Goal: Complete application form: Complete application form

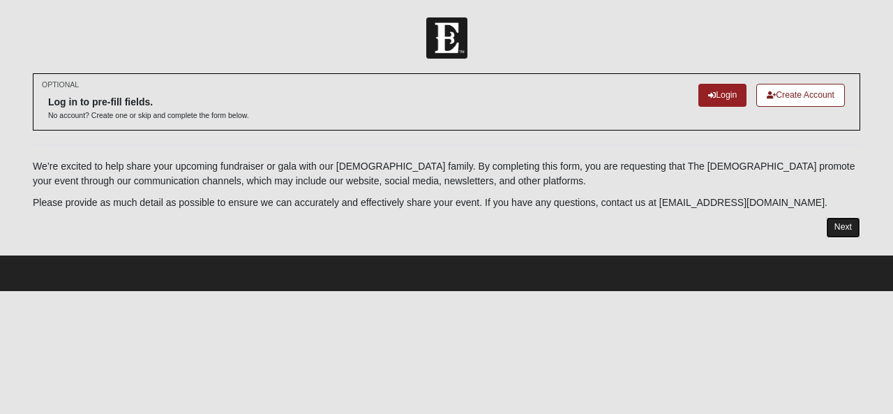
click at [838, 229] on link "Next" at bounding box center [843, 227] width 34 height 20
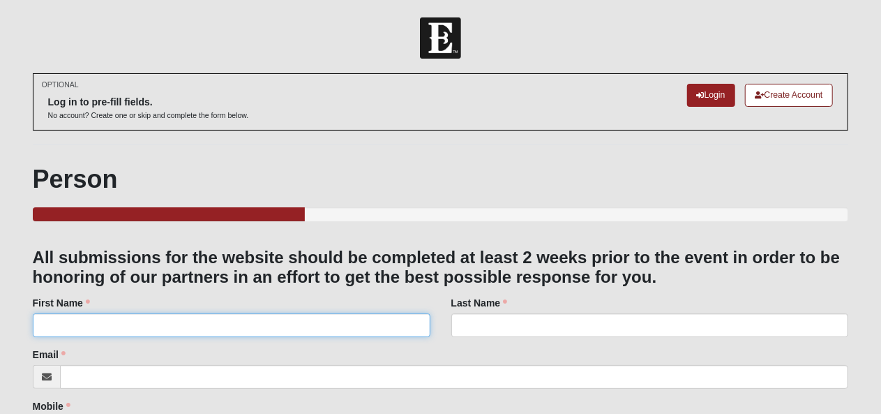
click at [285, 332] on input "First Name" at bounding box center [232, 325] width 398 height 24
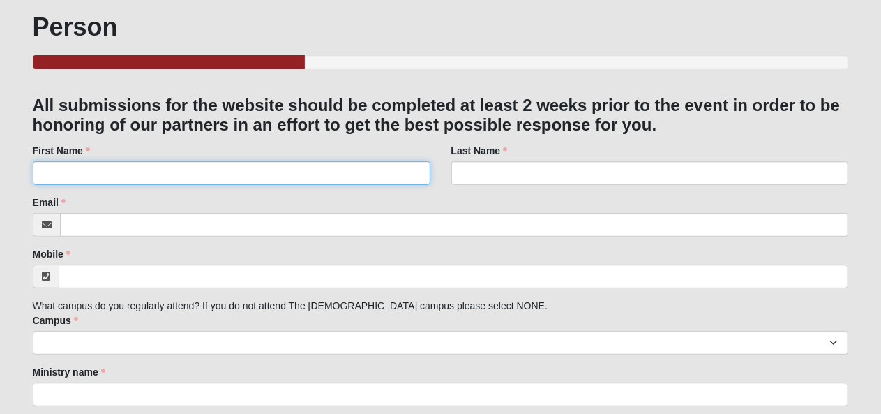
scroll to position [140, 0]
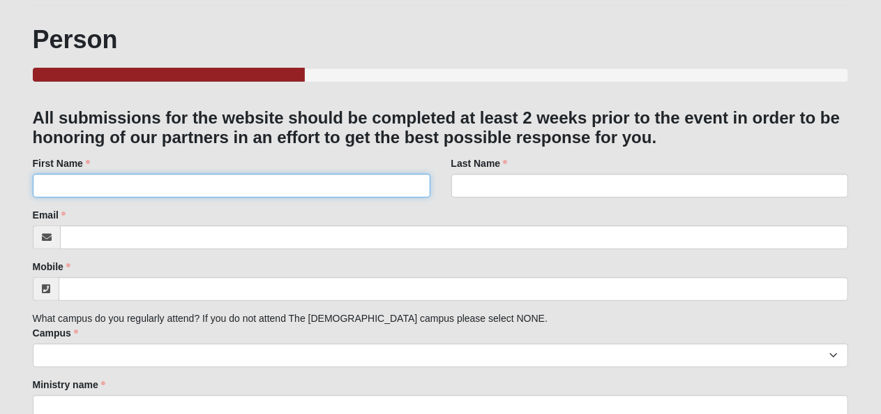
click at [158, 190] on input "First Name" at bounding box center [232, 186] width 398 height 24
type input "Reina"
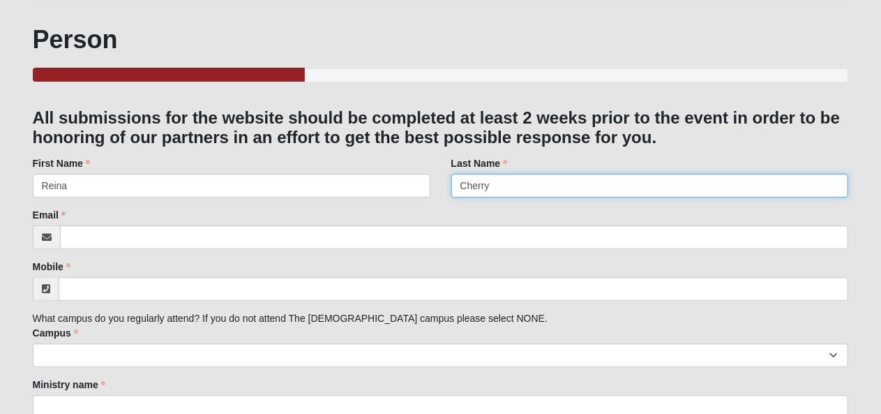
type input "Cherry"
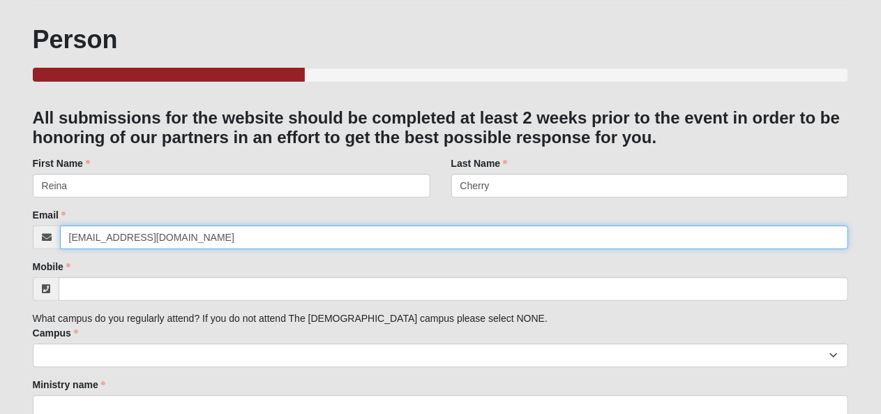
type input "[EMAIL_ADDRESS][DOMAIN_NAME]"
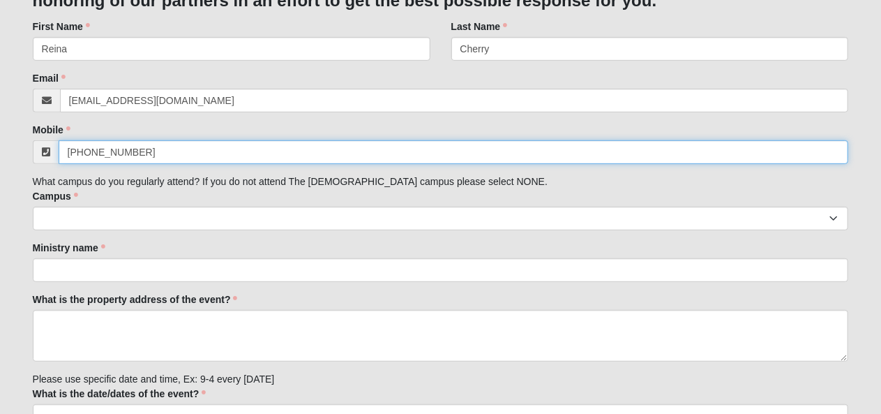
scroll to position [279, 0]
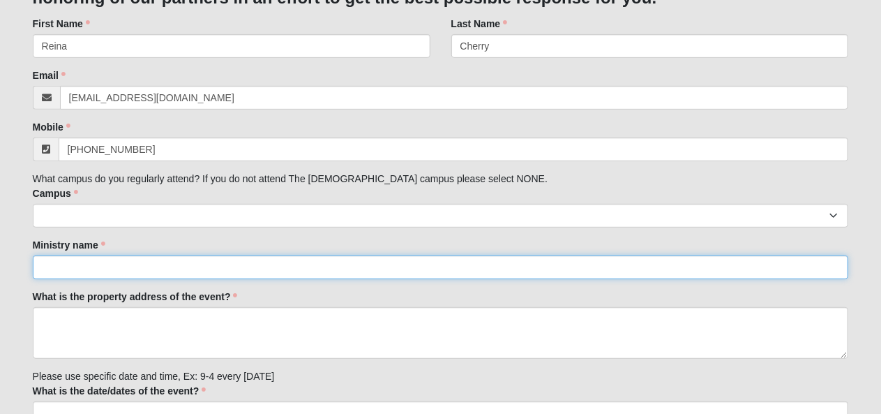
type input "[PHONE_NUMBER]"
click at [137, 275] on input "Ministry name" at bounding box center [441, 267] width 816 height 24
type input "COACHES HONOR"
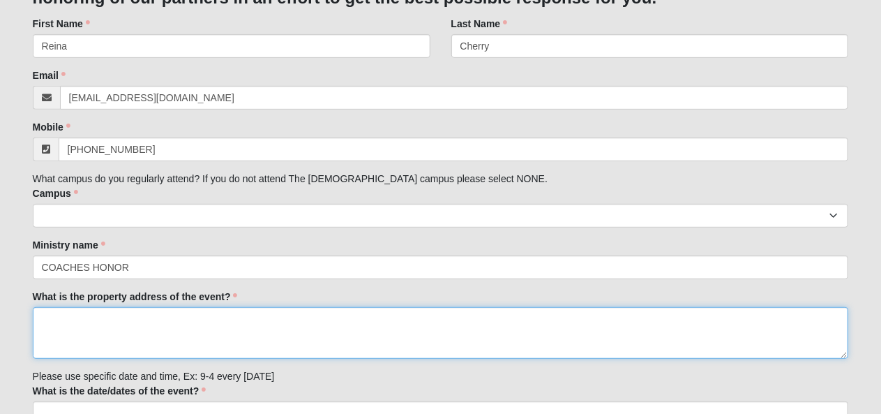
type textarea "PO Box 51139"
click at [159, 327] on textarea "PO Box 51139" at bounding box center [441, 333] width 816 height 52
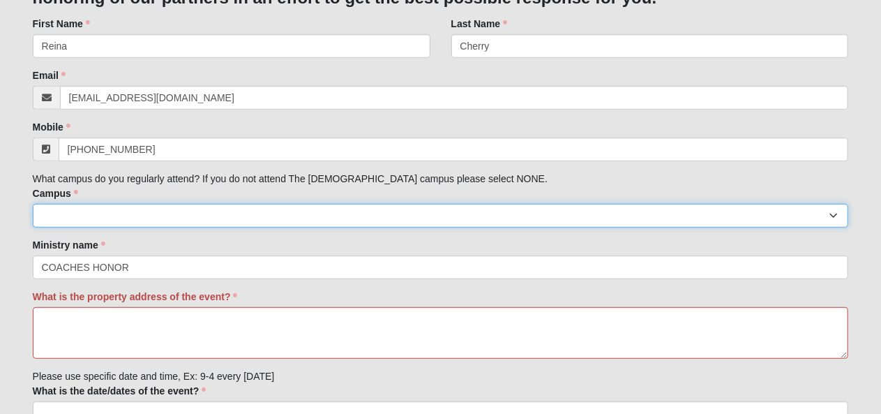
click at [310, 214] on select "Arlington Baymeadows Eleven22 Online [PERSON_NAME][GEOGRAPHIC_DATA] Jesup [GEOG…" at bounding box center [441, 216] width 816 height 24
select select "3"
click at [33, 204] on select "Arlington Baymeadows Eleven22 Online [PERSON_NAME][GEOGRAPHIC_DATA] Jesup [GEOG…" at bounding box center [441, 216] width 816 height 24
click at [240, 216] on select "Arlington Baymeadows Eleven22 Online [PERSON_NAME][GEOGRAPHIC_DATA] Jesup [GEOG…" at bounding box center [441, 216] width 816 height 24
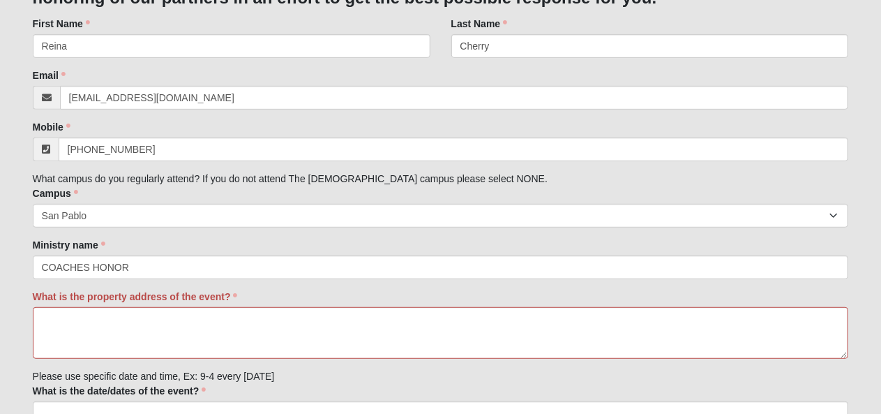
click at [387, 248] on div "Ministry name COACHES HONOR Ministry name is required." at bounding box center [441, 258] width 816 height 41
click at [253, 334] on textarea "What is the property address of the event?" at bounding box center [441, 333] width 816 height 52
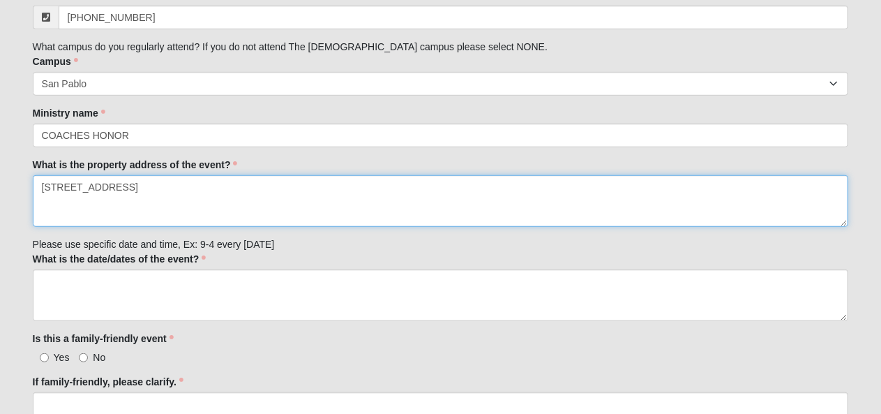
scroll to position [419, 0]
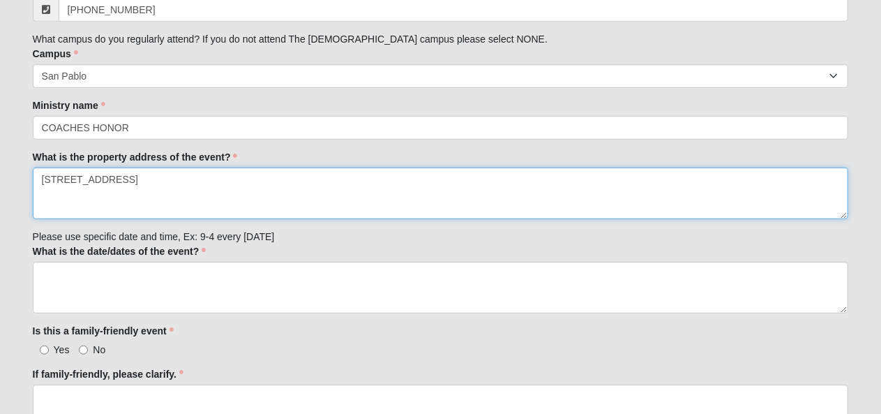
type textarea "[STREET_ADDRESS]"
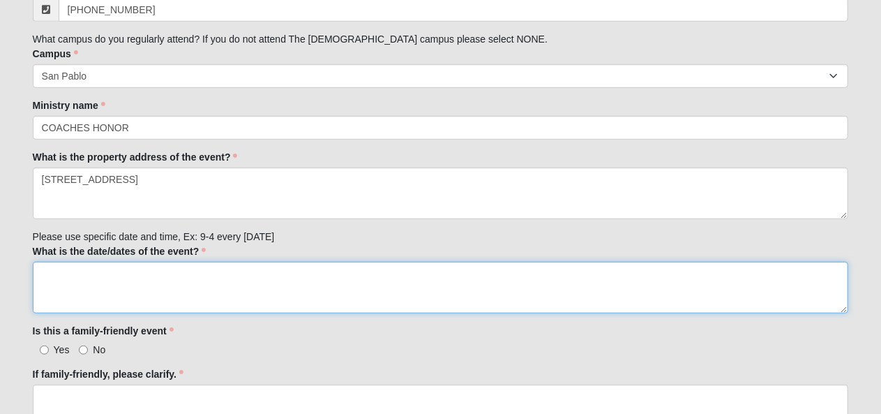
click at [179, 290] on textarea "What is the date/dates of the event?" at bounding box center [441, 288] width 816 height 52
type textarea "S"
type textarea "O"
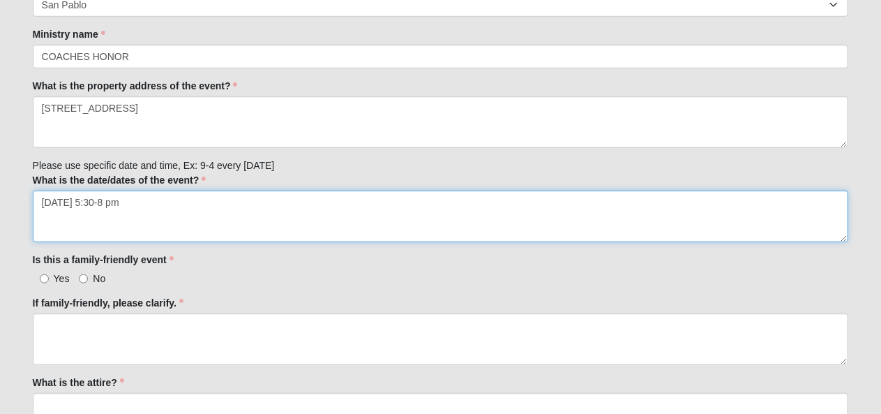
scroll to position [558, 0]
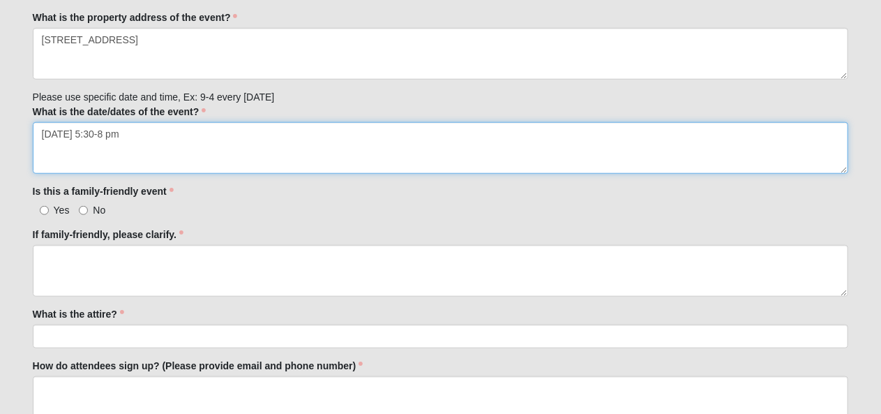
type textarea "[DATE] 5:30-8 pm"
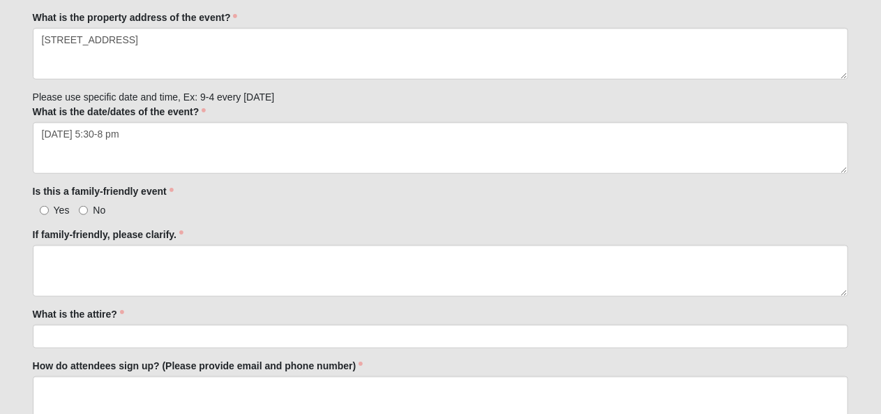
click at [88, 204] on label "No" at bounding box center [92, 210] width 27 height 14
click at [88, 206] on input "No" at bounding box center [83, 210] width 9 height 9
radio input "true"
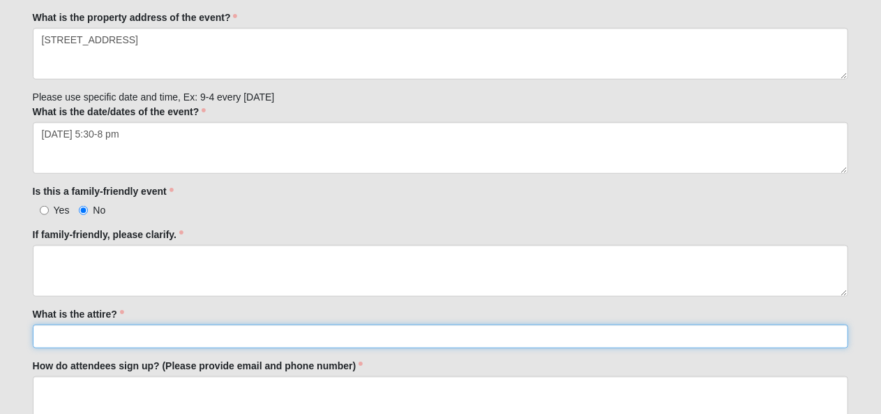
click at [119, 332] on input "What is the attire?" at bounding box center [441, 336] width 816 height 24
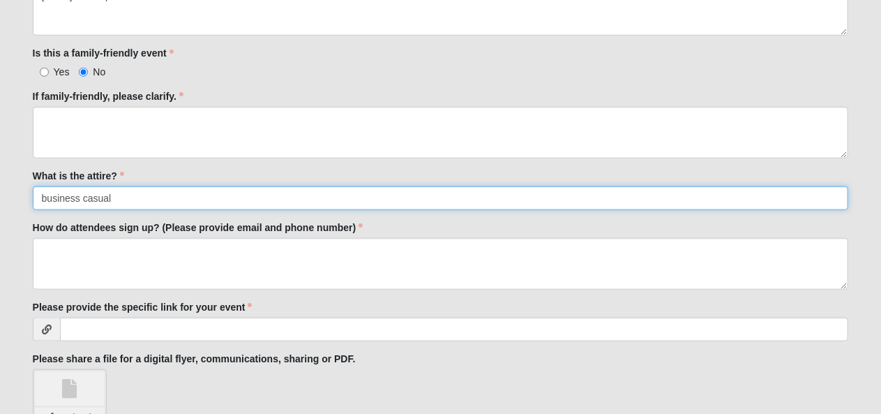
scroll to position [768, 0]
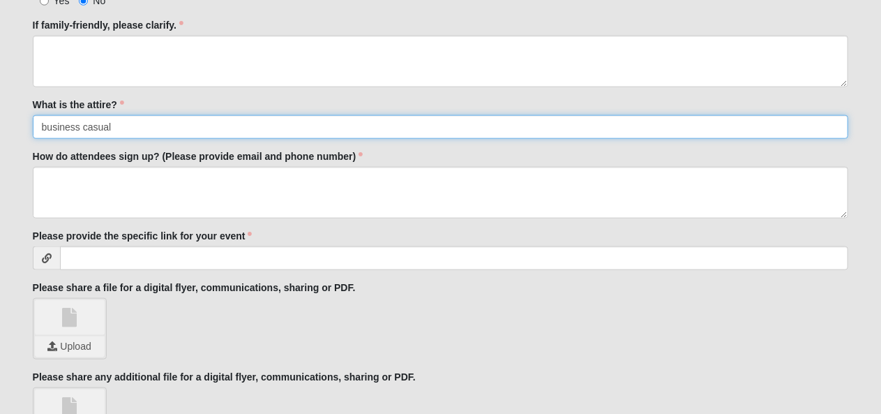
type input "business casual"
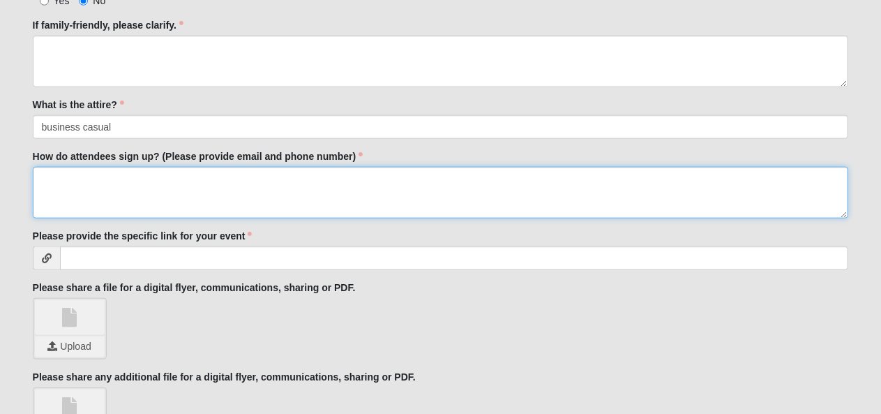
click at [104, 193] on textarea "How do attendees sign up? (Please provide email and phone number)" at bounding box center [441, 193] width 816 height 52
type textarea "Attendees may sign up through our website: [DOMAIN_NAME]"
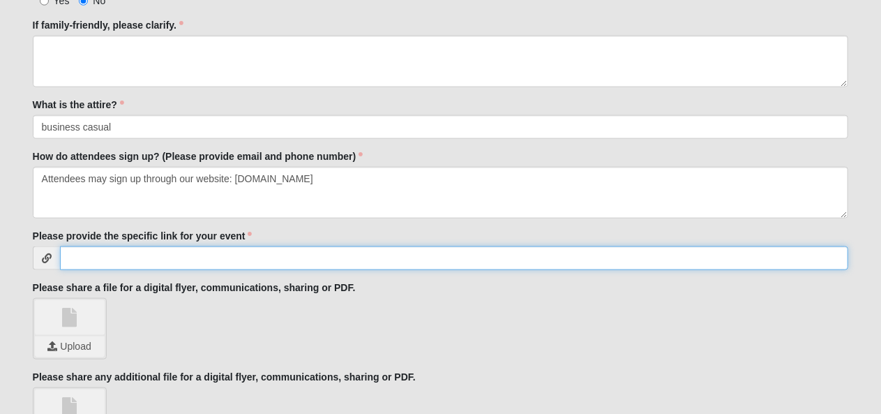
paste input "[URL][DOMAIN_NAME]"
type input "[URL][DOMAIN_NAME]"
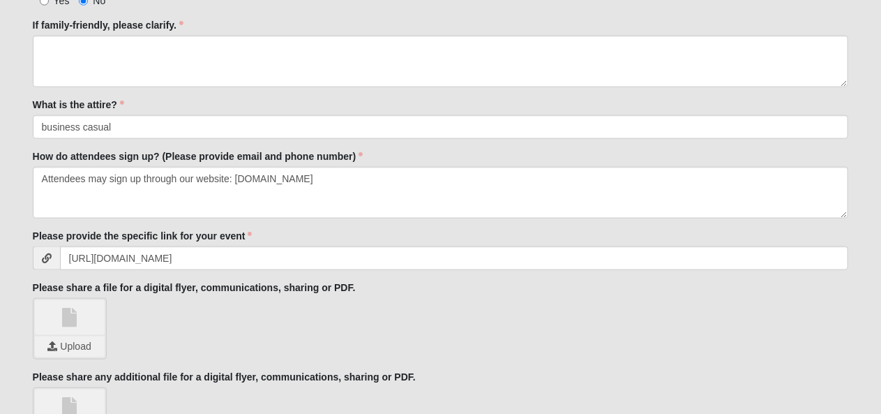
click at [243, 308] on div "Upload" at bounding box center [441, 328] width 816 height 61
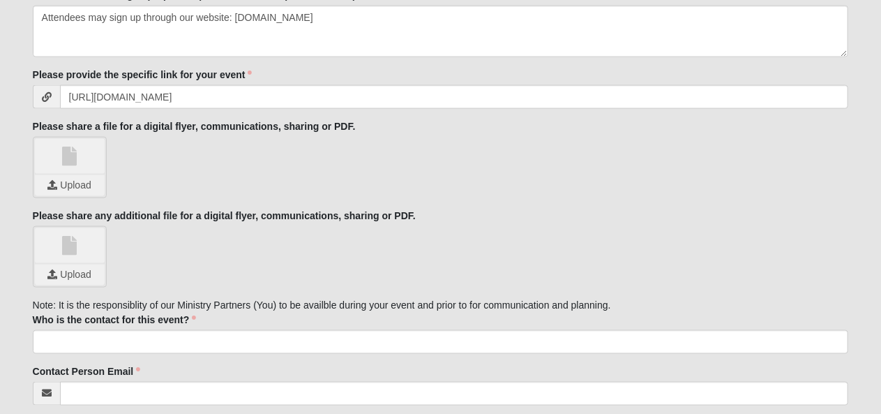
scroll to position [907, 0]
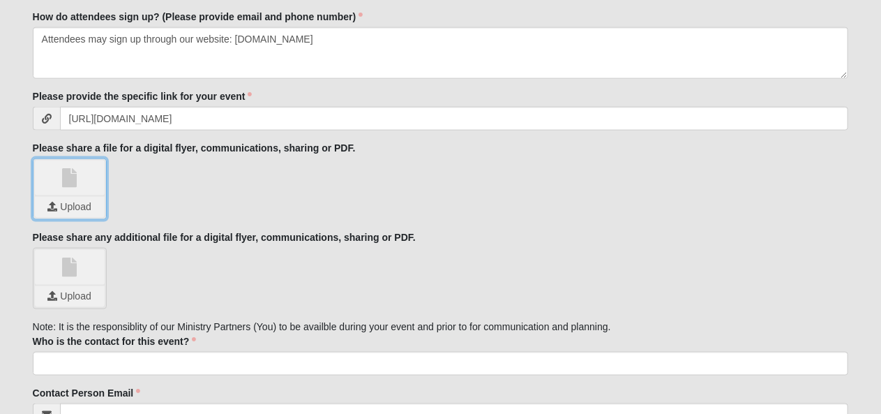
click at [75, 197] on input "file" at bounding box center [70, 207] width 70 height 21
click at [66, 172] on link "CH_Annual_Dinner_Save_the_Date_2.jpg" at bounding box center [70, 177] width 70 height 35
click at [96, 182] on icon at bounding box center [97, 187] width 7 height 10
click at [82, 203] on input "file" at bounding box center [70, 207] width 70 height 21
click at [85, 203] on input "file" at bounding box center [70, 207] width 70 height 21
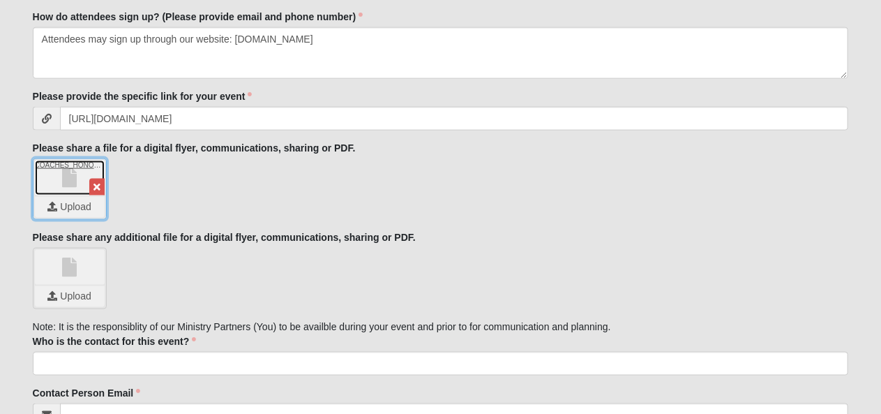
click at [77, 182] on link "COACHES_HONOR_ANNUAL_DINNER_25.zip" at bounding box center [70, 177] width 70 height 35
click at [96, 179] on link at bounding box center [96, 187] width 15 height 17
click at [78, 201] on input "file" at bounding box center [70, 207] width 70 height 21
click at [77, 304] on div "Upload" at bounding box center [70, 278] width 74 height 61
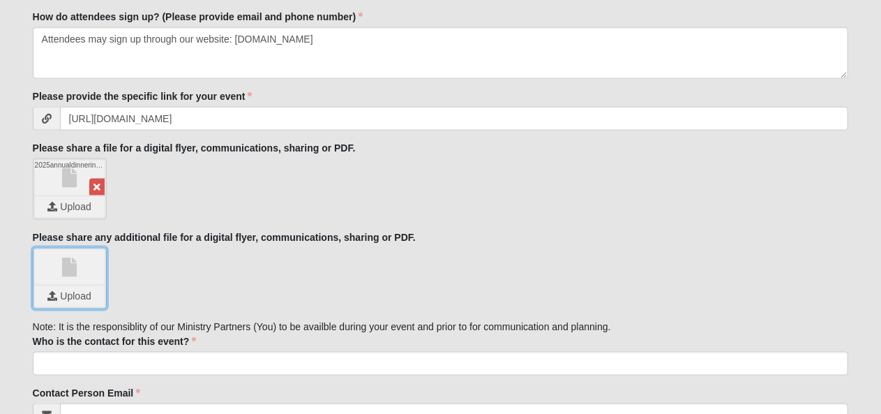
click at [75, 290] on input "file" at bounding box center [70, 296] width 70 height 21
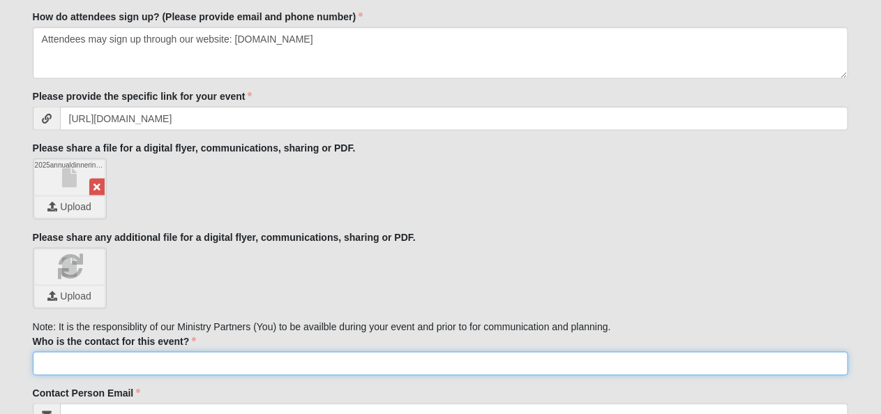
click at [260, 355] on input "Who is the contact for this event?" at bounding box center [441, 364] width 816 height 24
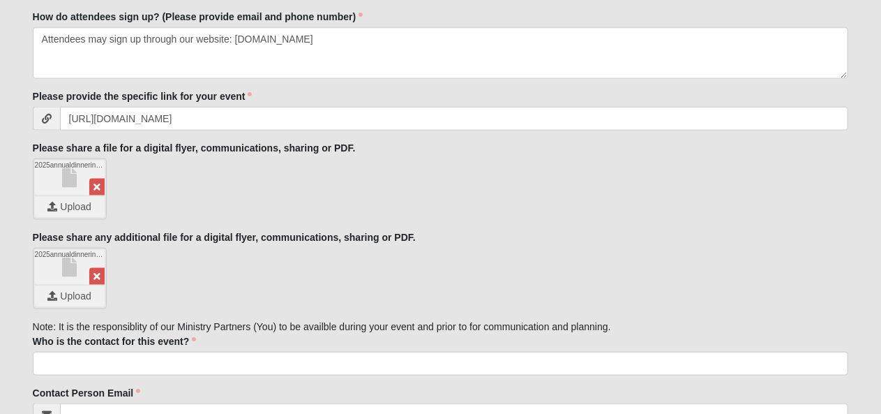
click at [342, 265] on div "2025annualdinnerinviteback.png Upload" at bounding box center [441, 278] width 816 height 61
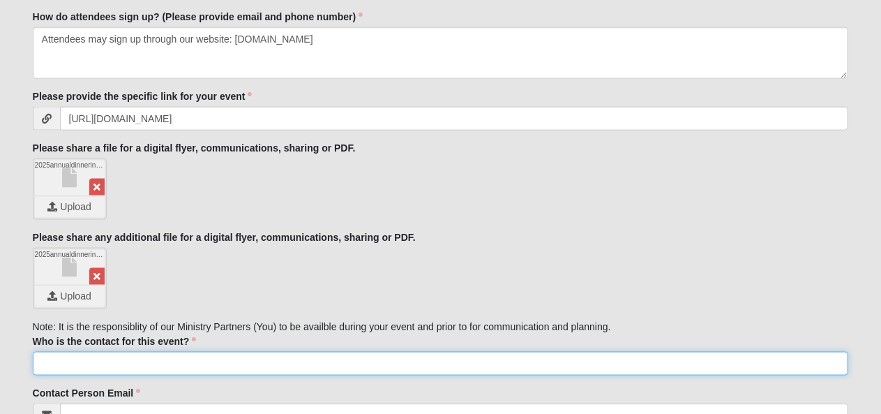
click at [215, 359] on input "Who is the contact for this event?" at bounding box center [441, 364] width 816 height 24
type input "[PERSON_NAME]"
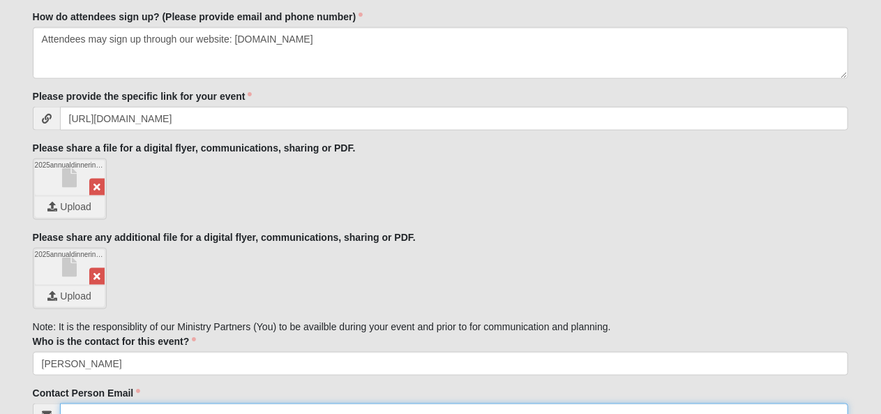
scroll to position [916, 0]
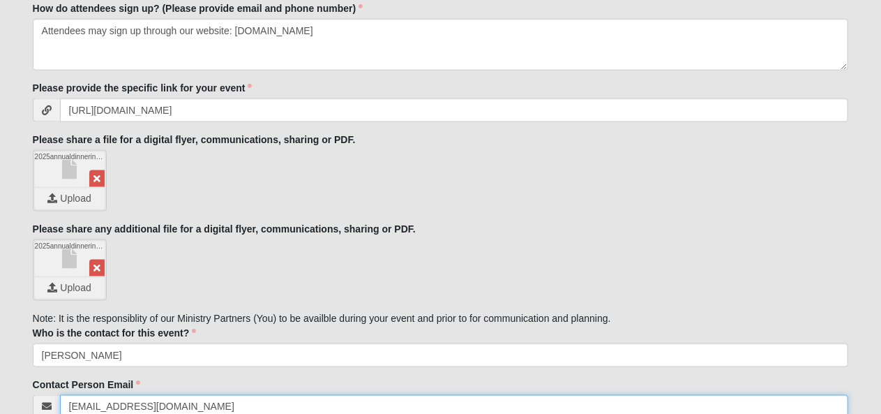
type input "[EMAIL_ADDRESS][DOMAIN_NAME]"
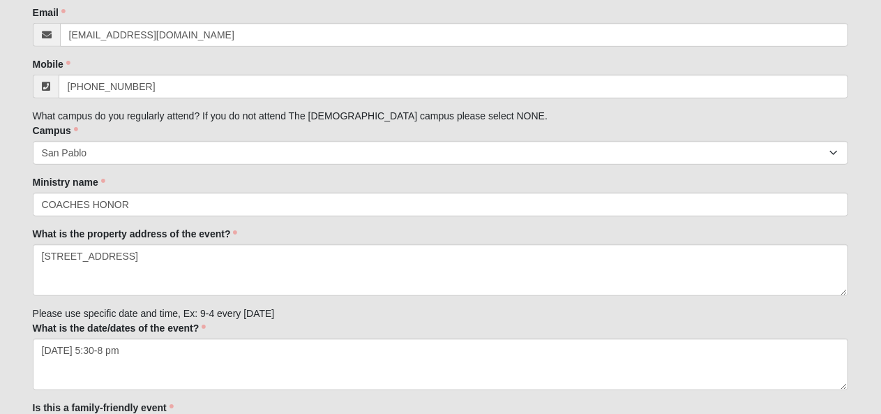
scroll to position [295, 0]
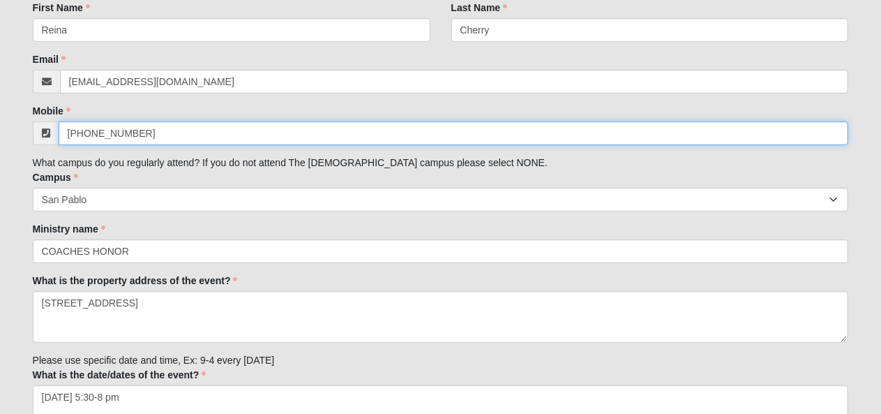
drag, startPoint x: 170, startPoint y: 133, endPoint x: 64, endPoint y: 160, distance: 110.4
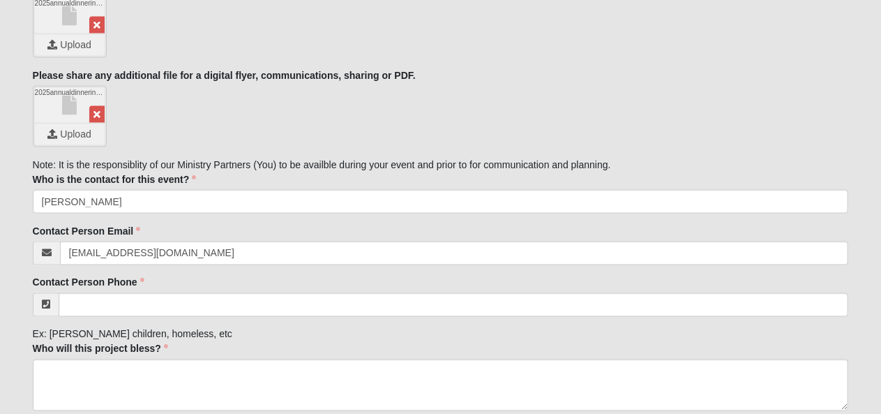
scroll to position [1202, 0]
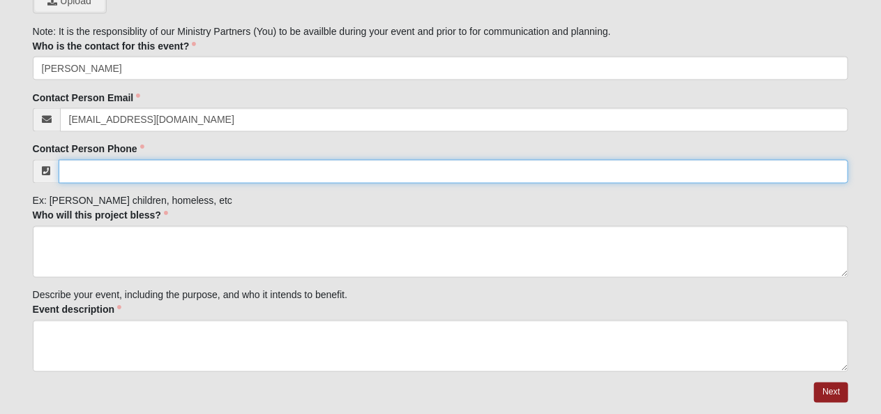
click at [177, 169] on input "Contact Person Phone" at bounding box center [454, 172] width 791 height 24
drag, startPoint x: 177, startPoint y: 172, endPoint x: 159, endPoint y: 169, distance: 17.8
paste input "[PHONE_NUMBER]"
type input "[PHONE_NUMBER]"
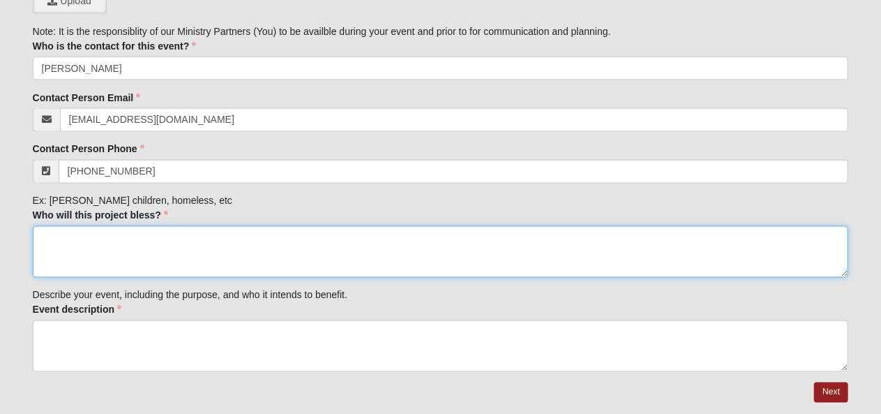
click at [174, 249] on textarea "Who will this project bless?" at bounding box center [441, 252] width 816 height 52
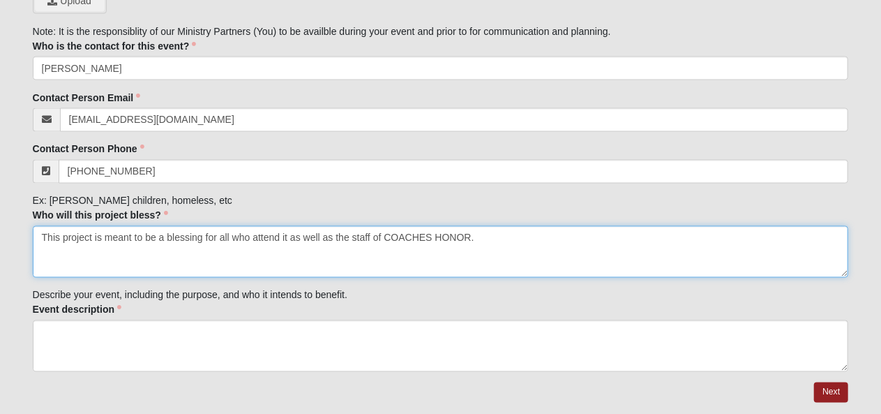
type textarea "This project is meant to be a blessing for all who attend it as well as the sta…"
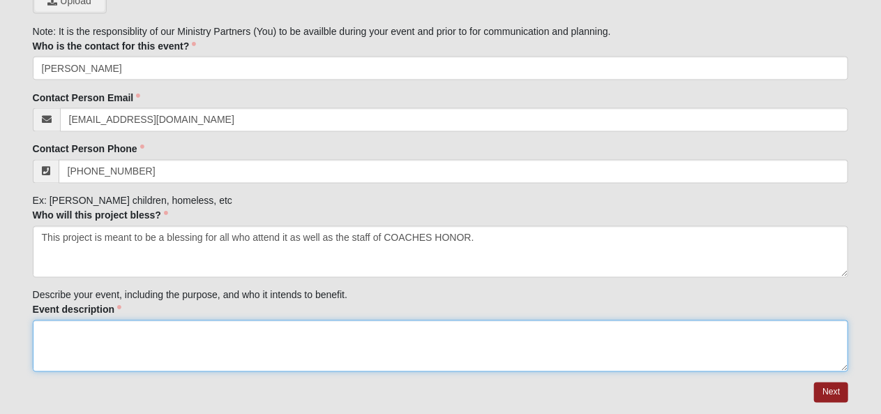
click at [301, 334] on textarea "Event description" at bounding box center [441, 346] width 816 height 52
type textarea "T"
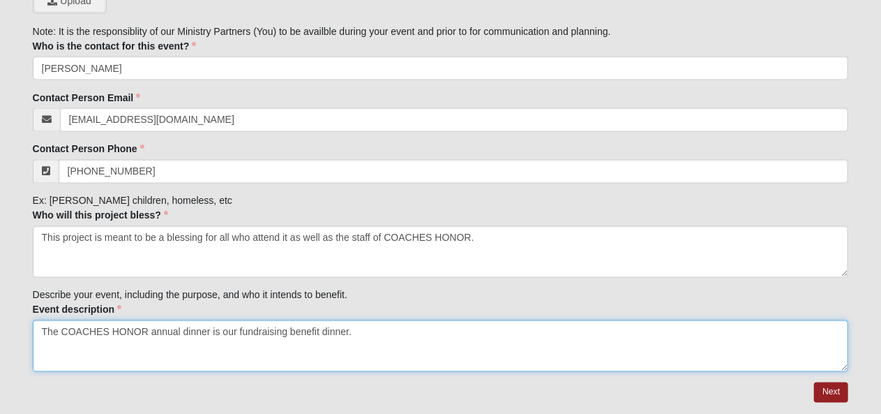
type textarea "The COACHES HONOR annual dinner is our fundraising benefit dinner."
